Goal: Information Seeking & Learning: Learn about a topic

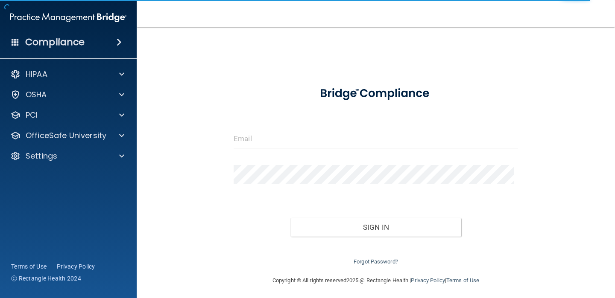
click at [230, 136] on div at bounding box center [375, 142] width 297 height 26
click at [256, 138] on input "email" at bounding box center [376, 138] width 284 height 19
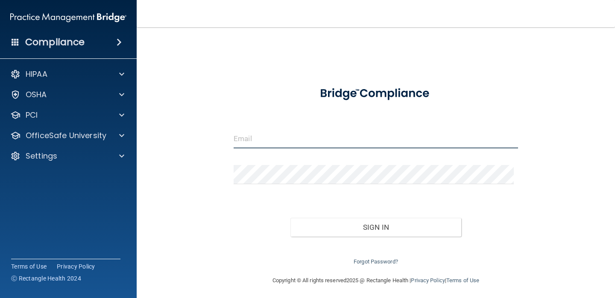
type input "[EMAIL_ADDRESS][DOMAIN_NAME]"
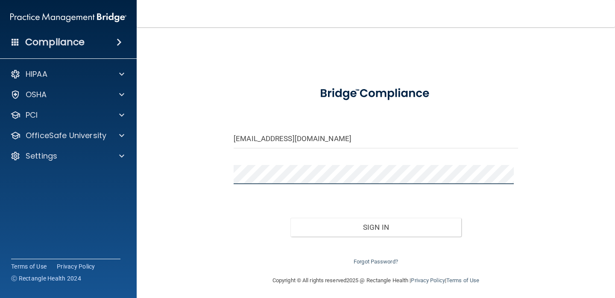
click at [290, 218] on button "Sign In" at bounding box center [375, 227] width 170 height 19
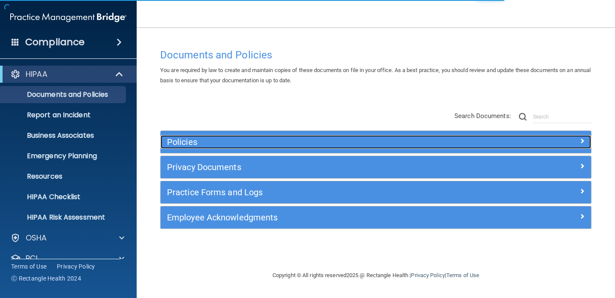
click at [231, 143] on h5 "Policies" at bounding box center [322, 141] width 310 height 9
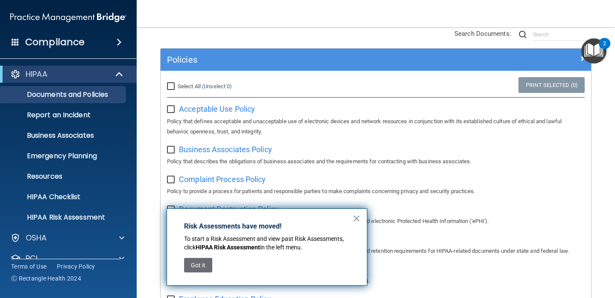
scroll to position [83, 0]
click at [357, 218] on button "×" at bounding box center [356, 219] width 8 height 14
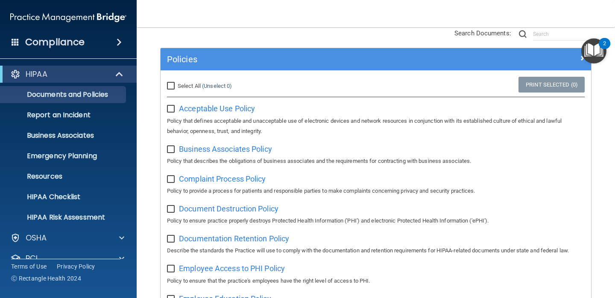
click at [169, 84] on input "Select All (Unselect 0) Unselect All" at bounding box center [172, 86] width 10 height 7
checkbox input "true"
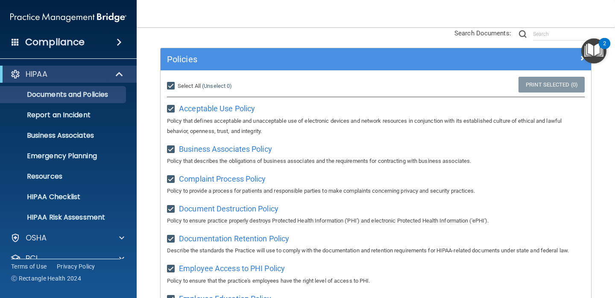
checkbox input "true"
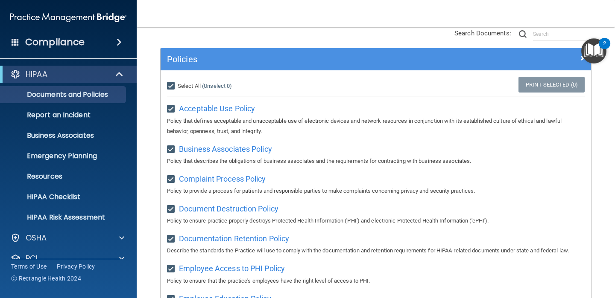
checkbox input "true"
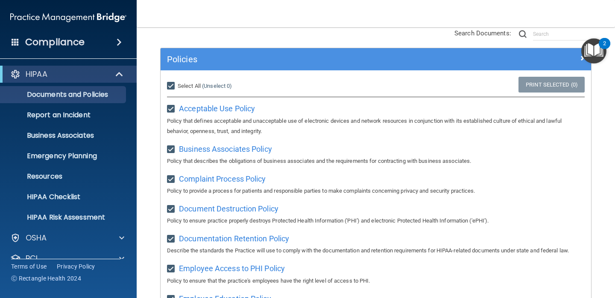
checkbox input "true"
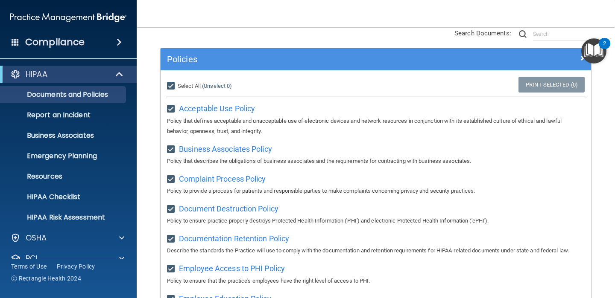
checkbox input "true"
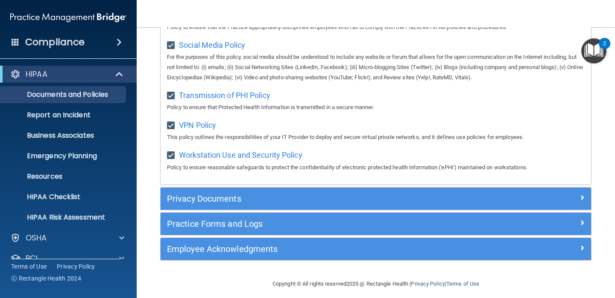
scroll to position [683, 0]
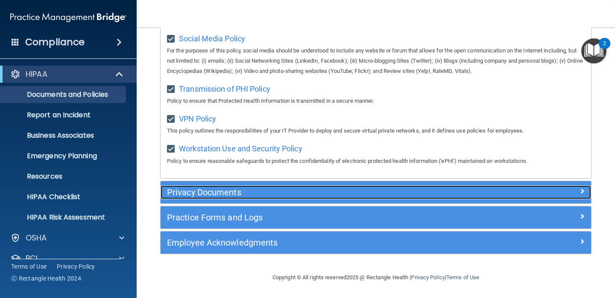
click at [287, 186] on div "Privacy Documents" at bounding box center [322, 193] width 323 height 14
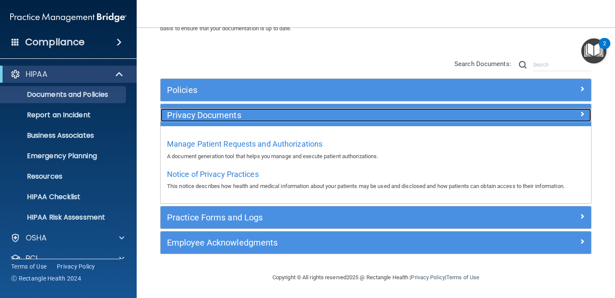
scroll to position [52, 0]
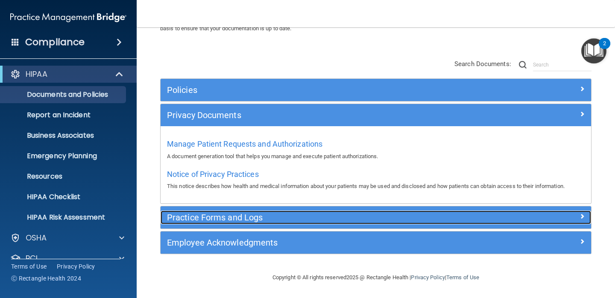
click at [302, 217] on h5 "Practice Forms and Logs" at bounding box center [322, 217] width 310 height 9
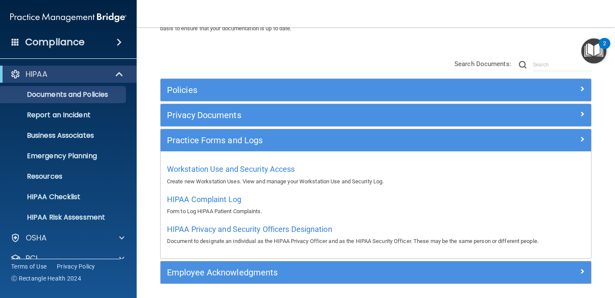
click at [304, 255] on div "Workstation Use and Security Access Create new Workstation Uses. View and manag…" at bounding box center [376, 205] width 430 height 107
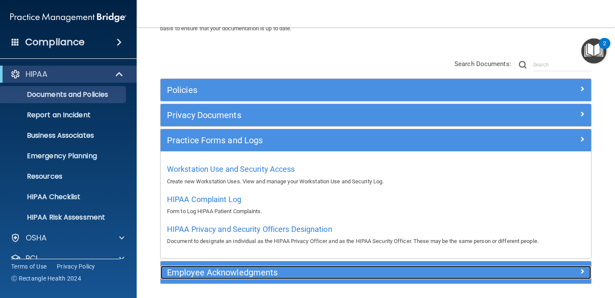
click at [313, 271] on h5 "Employee Acknowledgments" at bounding box center [322, 272] width 310 height 9
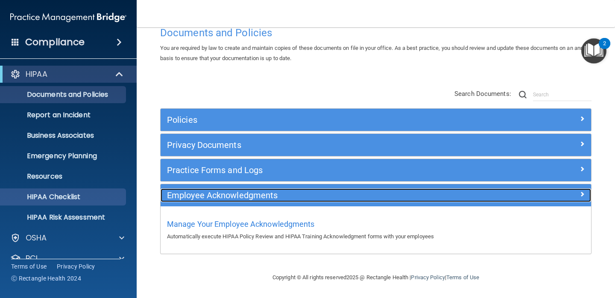
scroll to position [56, 0]
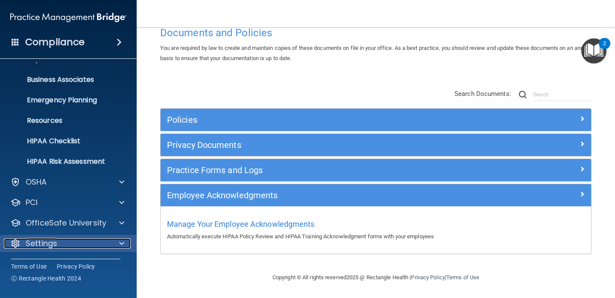
click at [49, 243] on p "Settings" at bounding box center [42, 244] width 32 height 10
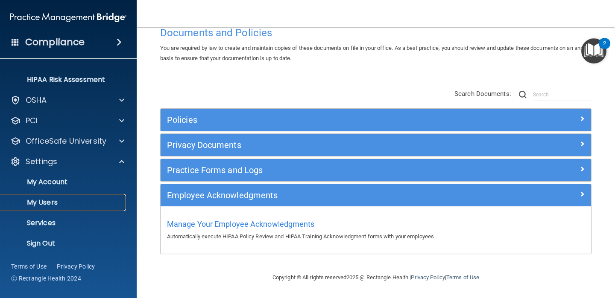
click at [58, 204] on p "My Users" at bounding box center [64, 203] width 117 height 9
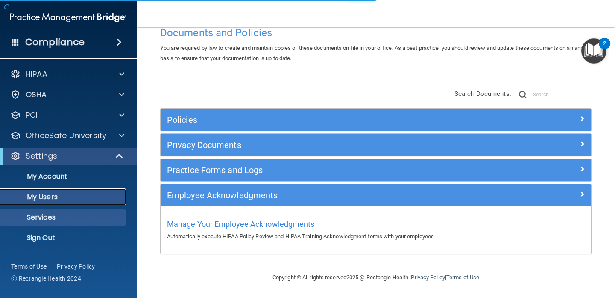
select select "20"
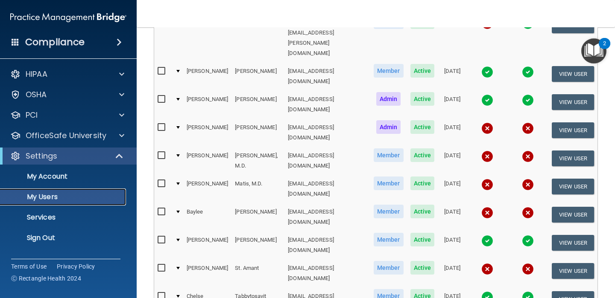
scroll to position [266, 0]
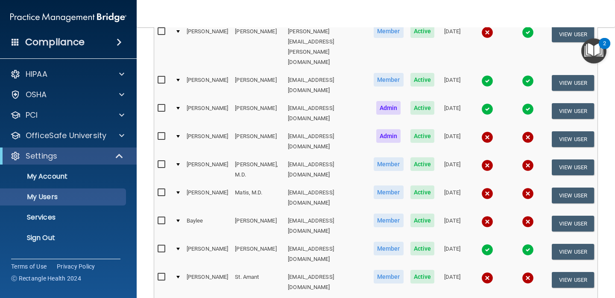
click at [99, 46] on div "Compliance" at bounding box center [68, 42] width 137 height 19
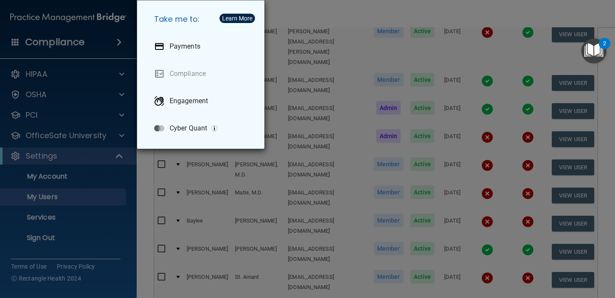
click at [101, 66] on div "Take me to: Payments Compliance Engagement Cyber Quant" at bounding box center [307, 149] width 615 height 298
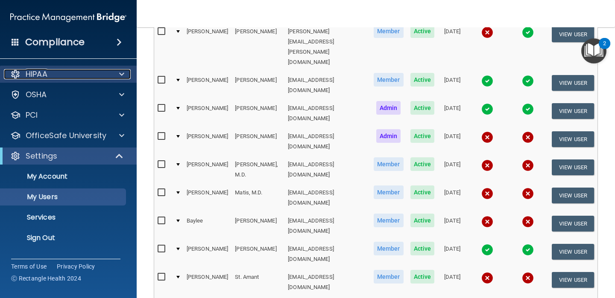
click at [103, 70] on div "HIPAA" at bounding box center [57, 74] width 106 height 10
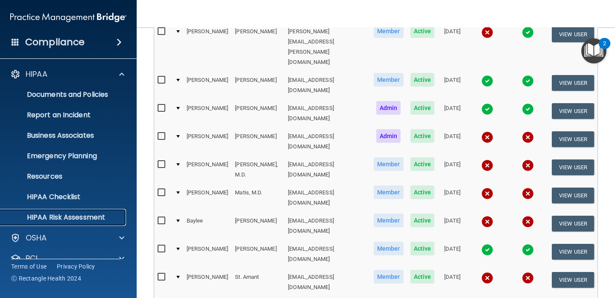
click at [73, 215] on p "HIPAA Risk Assessment" at bounding box center [64, 217] width 117 height 9
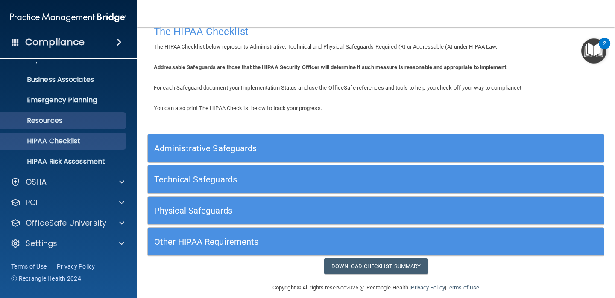
scroll to position [16, 0]
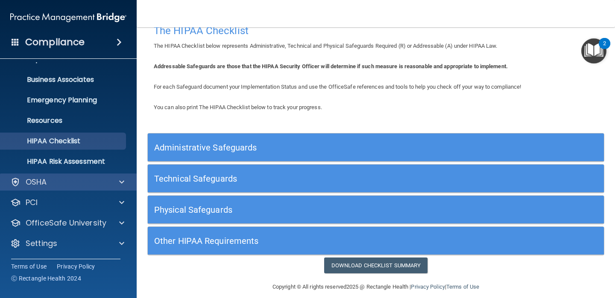
click at [58, 187] on div "OSHA" at bounding box center [68, 182] width 137 height 17
click at [78, 184] on div "OSHA" at bounding box center [57, 182] width 106 height 10
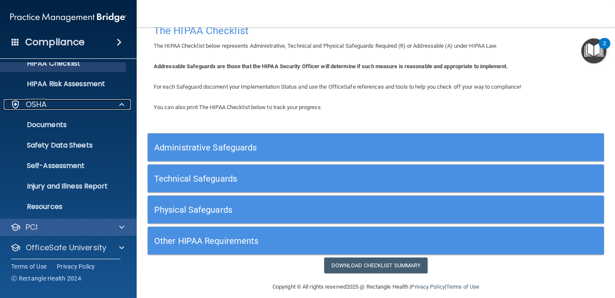
scroll to position [141, 0]
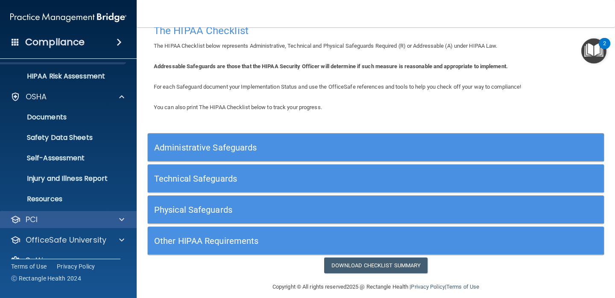
click at [81, 225] on div "PCI" at bounding box center [68, 219] width 137 height 17
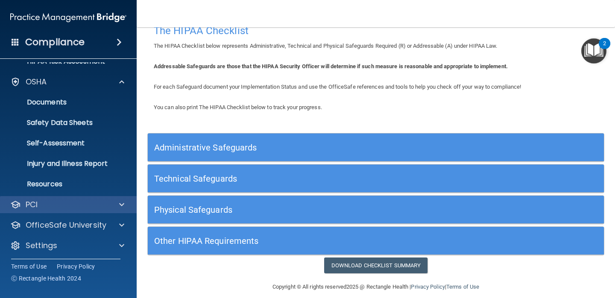
scroll to position [158, 0]
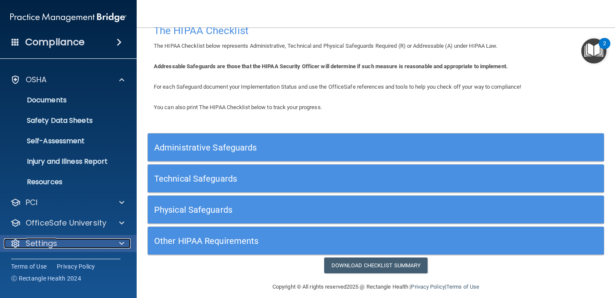
click at [66, 240] on div "Settings" at bounding box center [57, 244] width 106 height 10
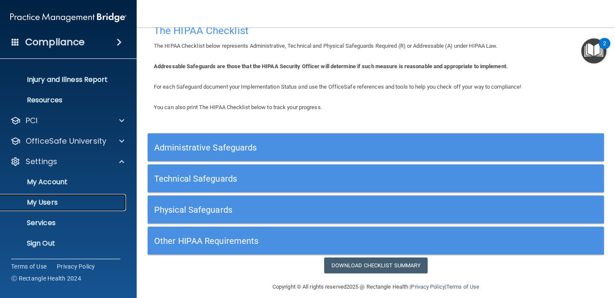
click at [72, 200] on p "My Users" at bounding box center [64, 203] width 117 height 9
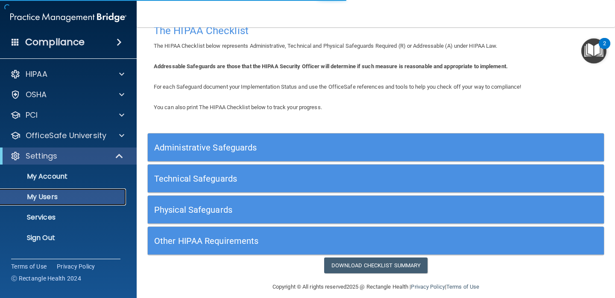
select select "20"
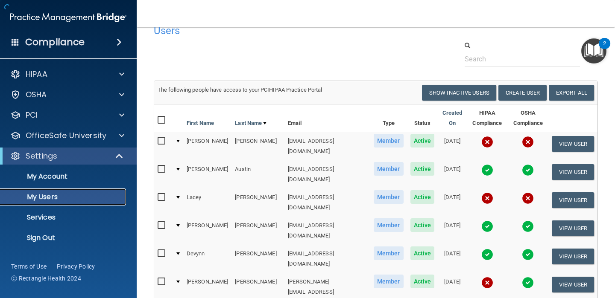
scroll to position [304, 0]
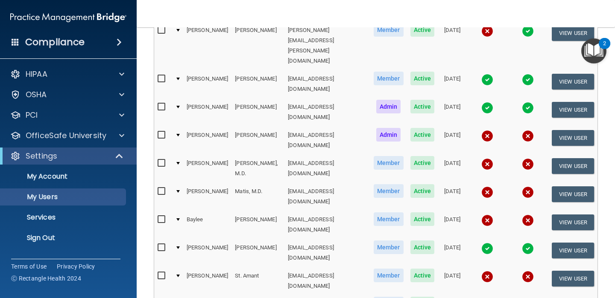
click at [158, 132] on input "checkbox" at bounding box center [163, 135] width 10 height 7
checkbox input "true"
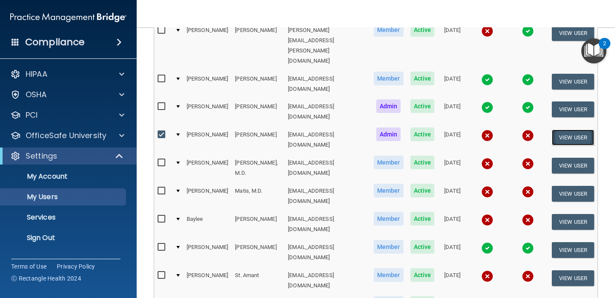
click at [564, 130] on button "View User" at bounding box center [573, 138] width 42 height 16
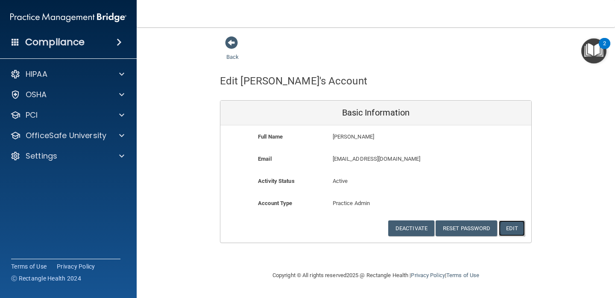
click at [512, 232] on button "Edit" at bounding box center [512, 229] width 26 height 16
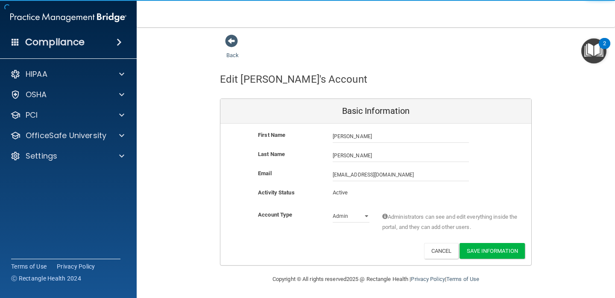
scroll to position [3, 0]
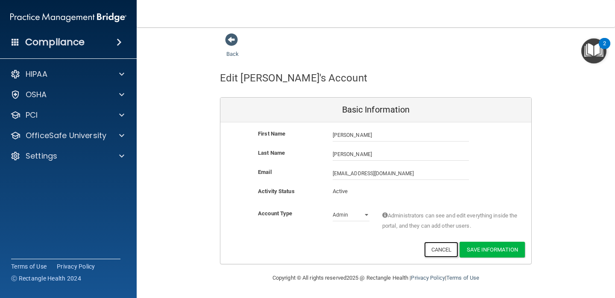
click at [439, 246] on button "Cancel" at bounding box center [441, 250] width 35 height 16
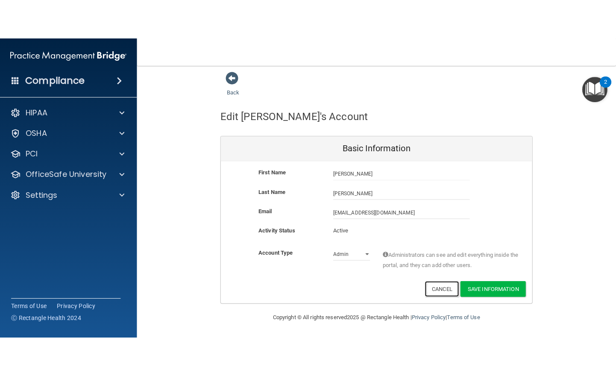
scroll to position [0, 0]
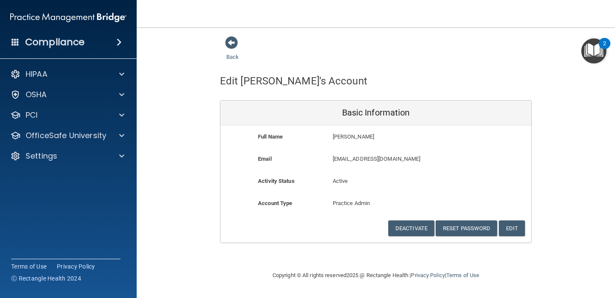
click at [15, 40] on span at bounding box center [16, 42] width 8 height 8
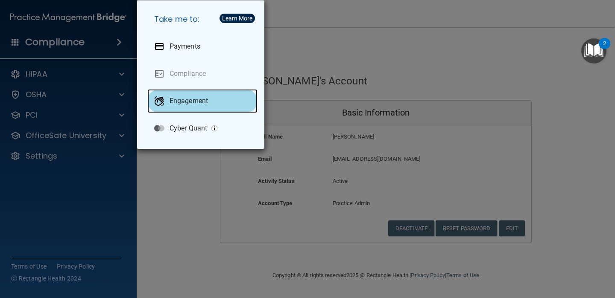
click at [200, 105] on p "Engagement" at bounding box center [189, 101] width 38 height 9
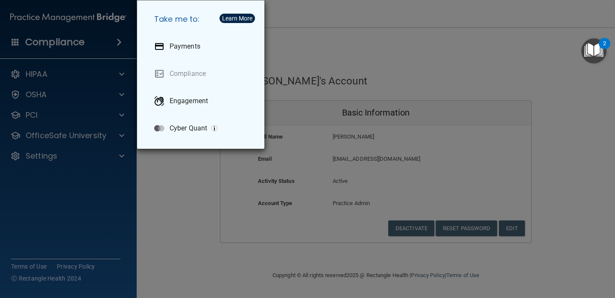
click at [46, 75] on div "Take me to: Payments Compliance Engagement Cyber Quant" at bounding box center [307, 149] width 615 height 298
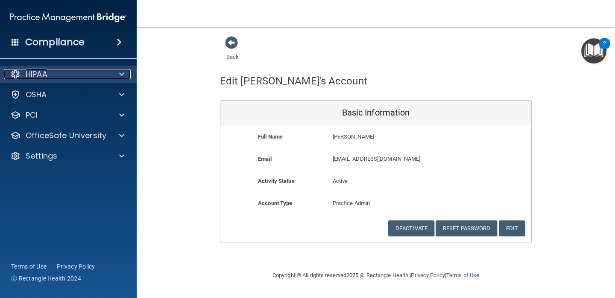
click at [47, 75] on p "HIPAA" at bounding box center [37, 74] width 22 height 10
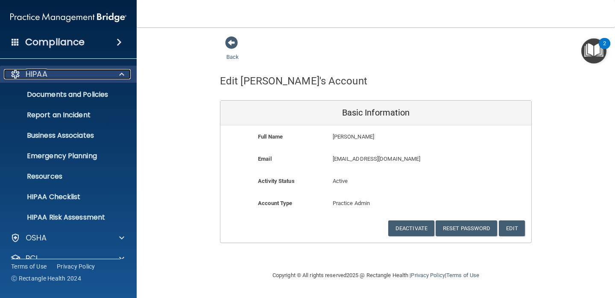
click at [48, 75] on div "HIPAA" at bounding box center [57, 74] width 106 height 10
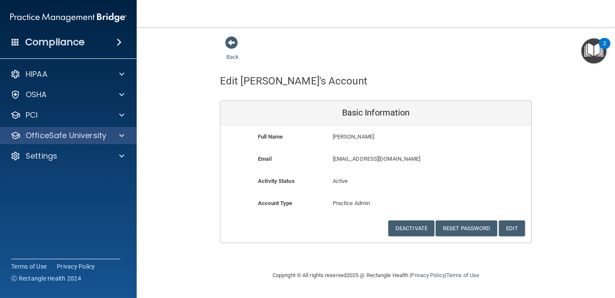
click at [86, 141] on div "OfficeSafe University" at bounding box center [68, 135] width 137 height 17
click at [126, 135] on div at bounding box center [120, 136] width 21 height 10
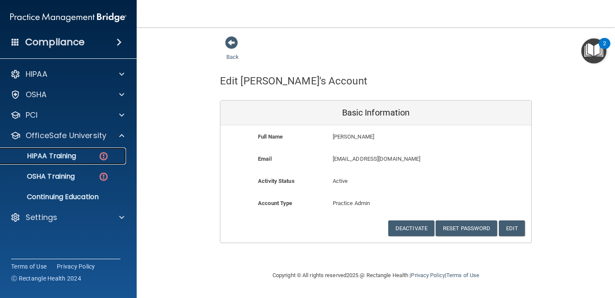
click at [71, 157] on p "HIPAA Training" at bounding box center [41, 156] width 70 height 9
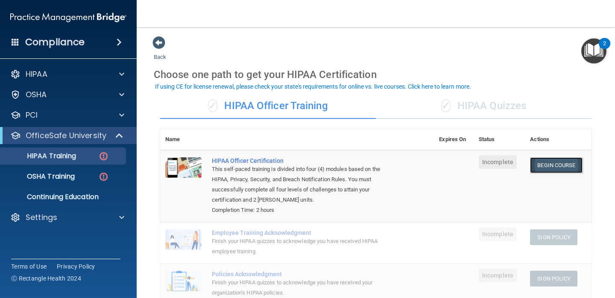
click at [541, 162] on link "Begin Course" at bounding box center [556, 166] width 52 height 16
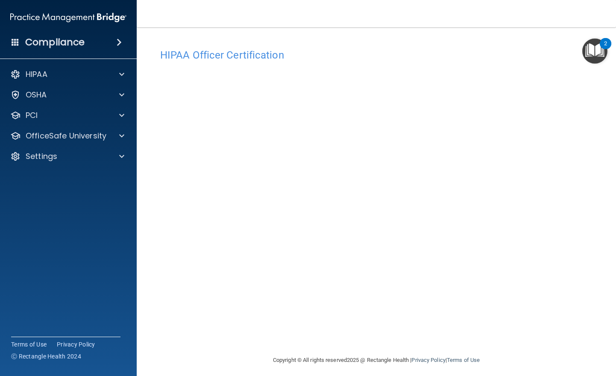
scroll to position [2, 0]
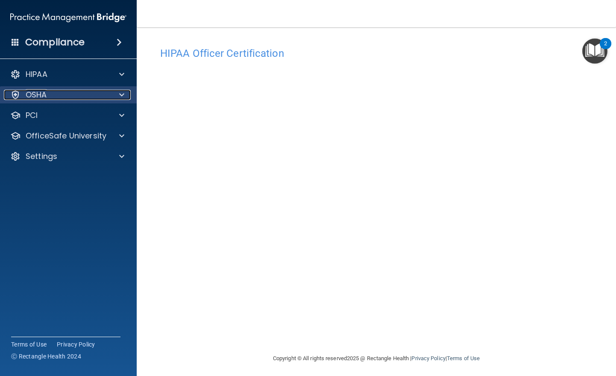
click at [43, 90] on p "OSHA" at bounding box center [36, 95] width 21 height 10
